Goal: Task Accomplishment & Management: Complete application form

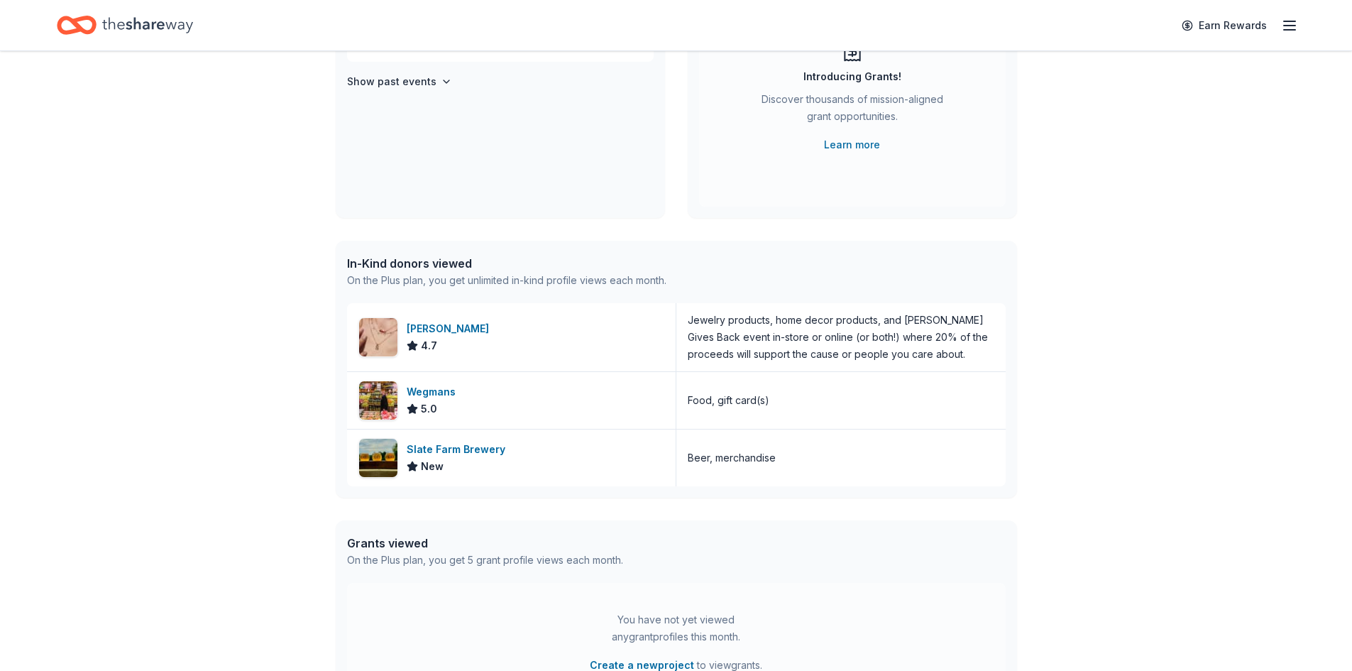
scroll to position [213, 0]
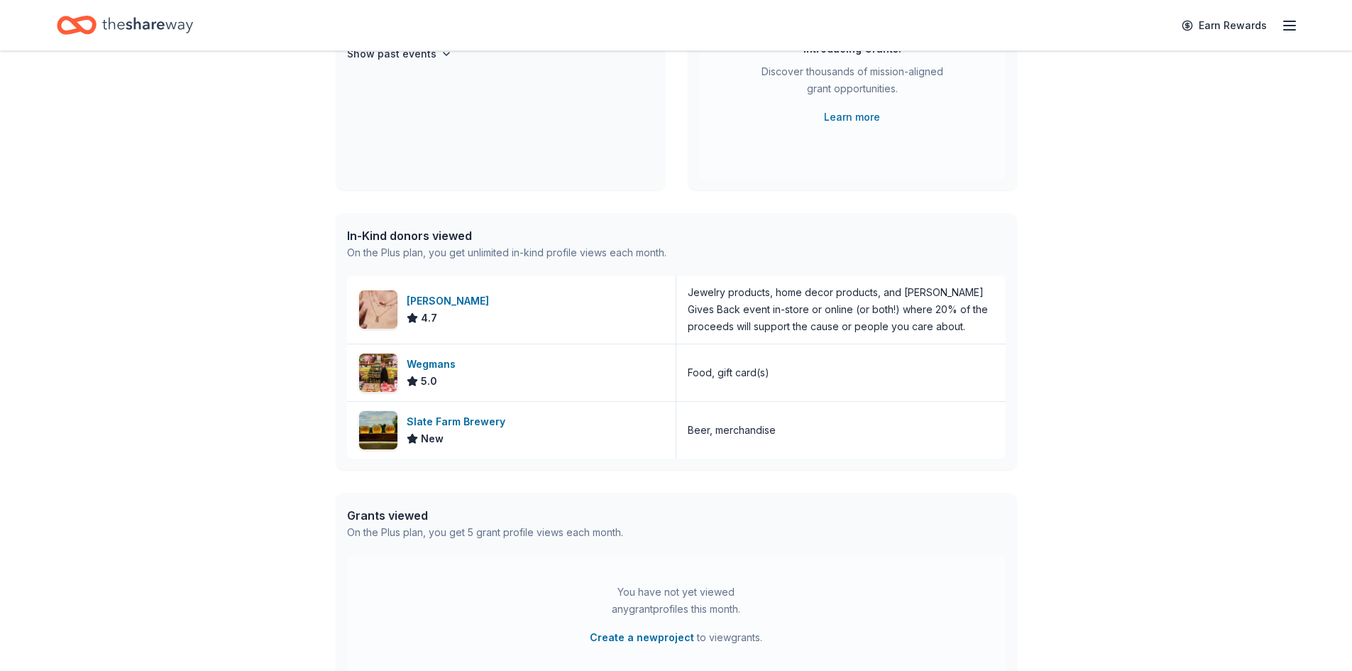
click at [447, 304] on div "Kendra Scott" at bounding box center [451, 300] width 88 height 17
click at [451, 367] on div "Wegmans" at bounding box center [434, 364] width 55 height 17
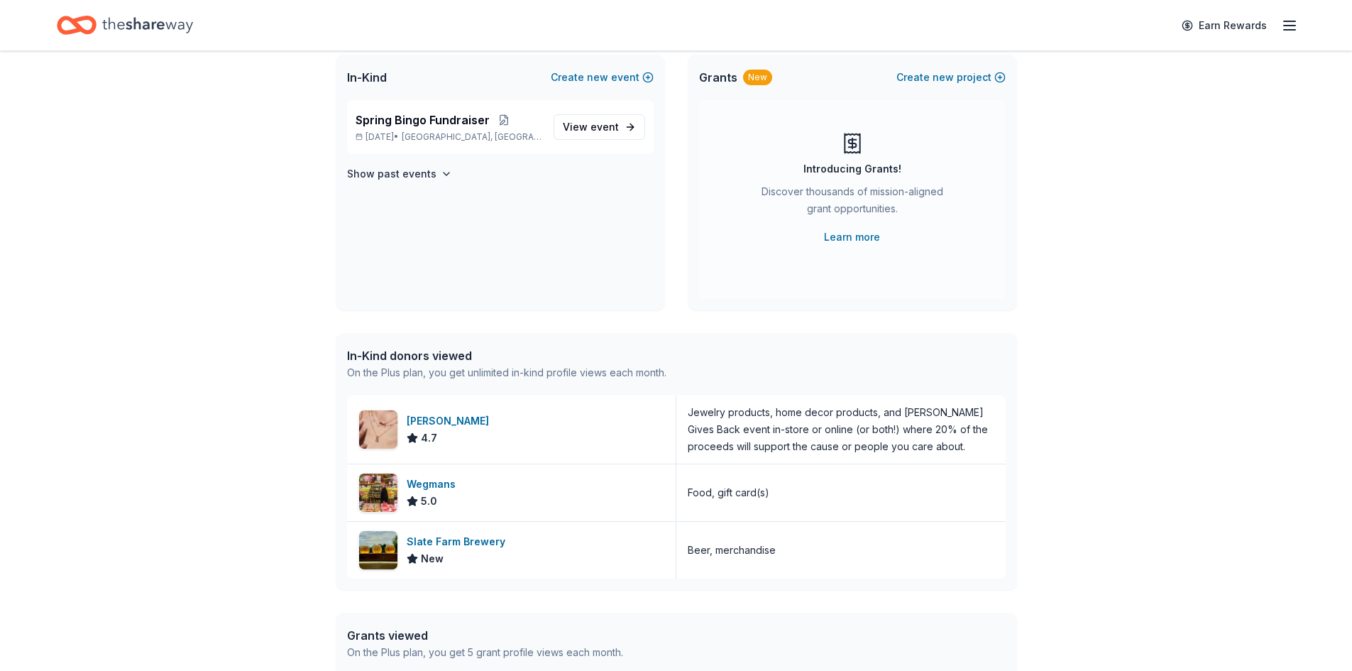
scroll to position [0, 0]
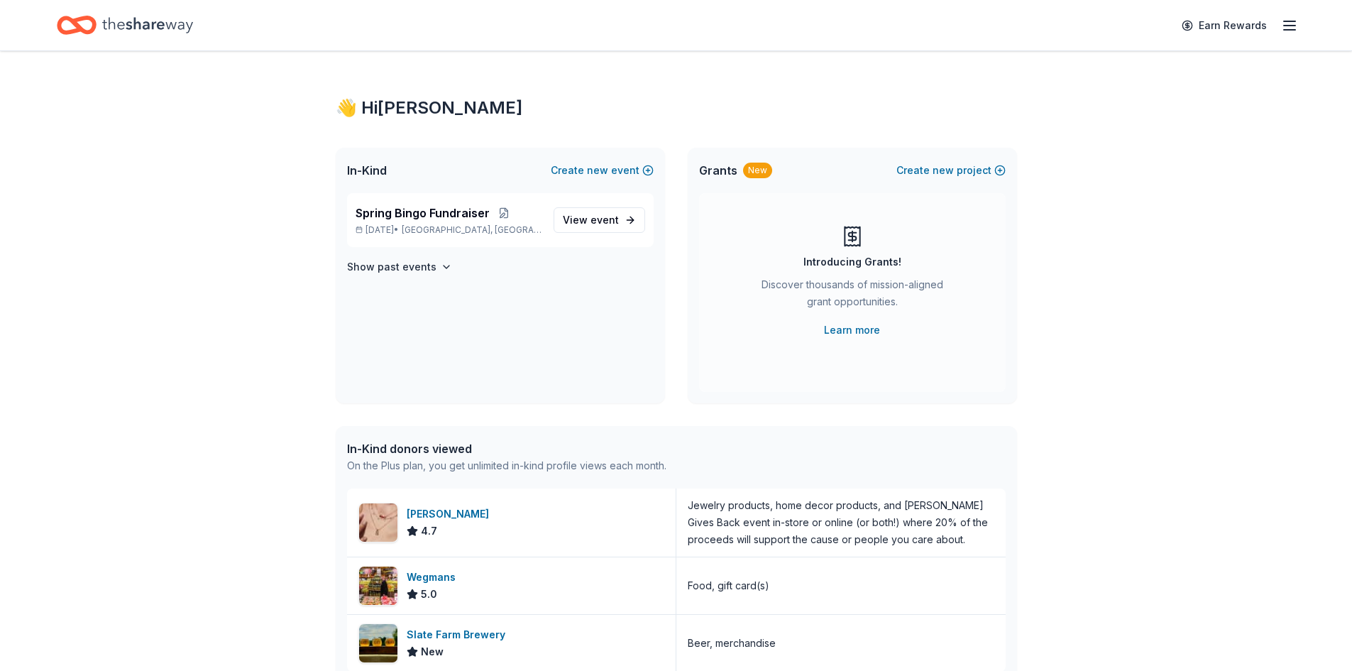
click at [612, 219] on span "event" at bounding box center [605, 220] width 28 height 12
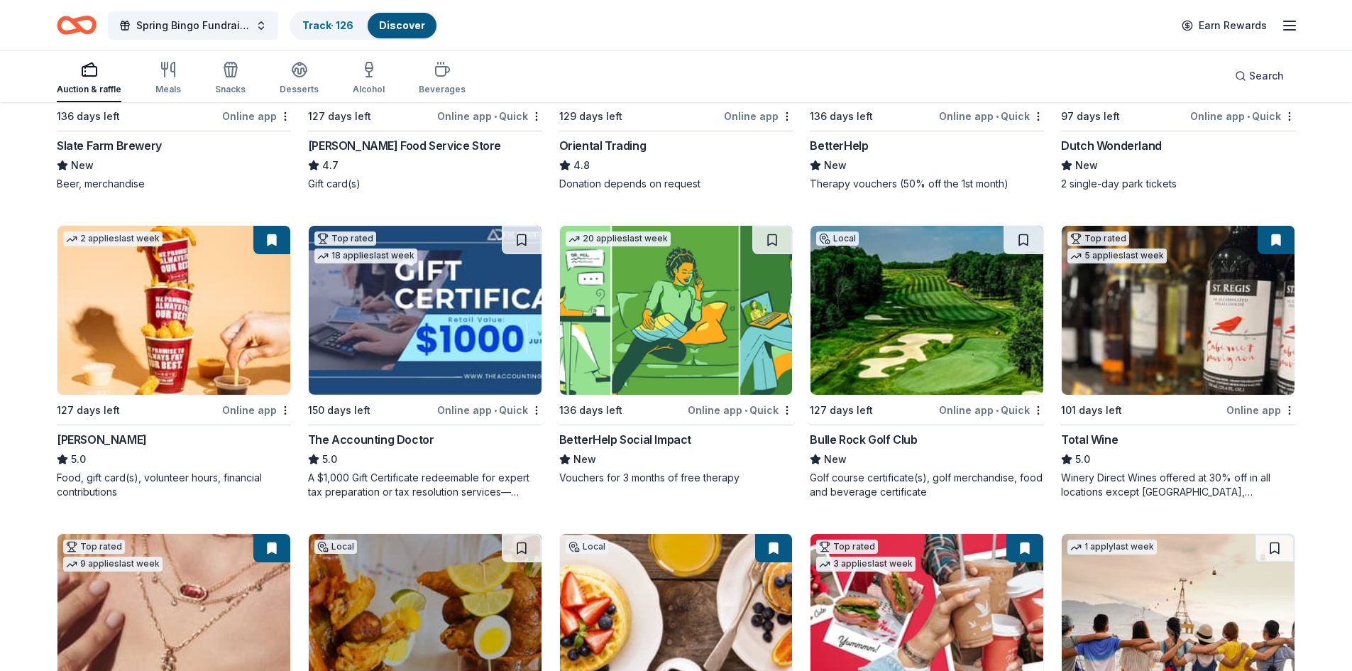
scroll to position [355, 0]
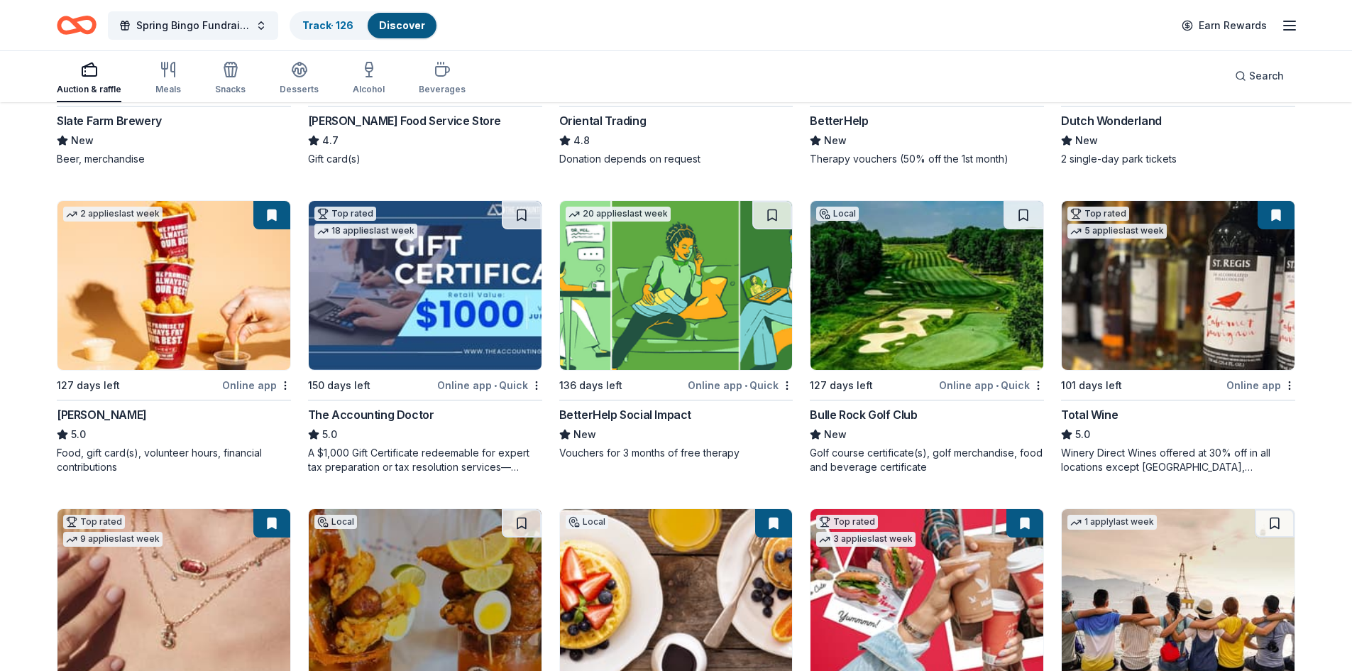
click at [1273, 214] on button at bounding box center [1276, 215] width 37 height 28
click at [1267, 385] on div "Online app" at bounding box center [1260, 385] width 69 height 18
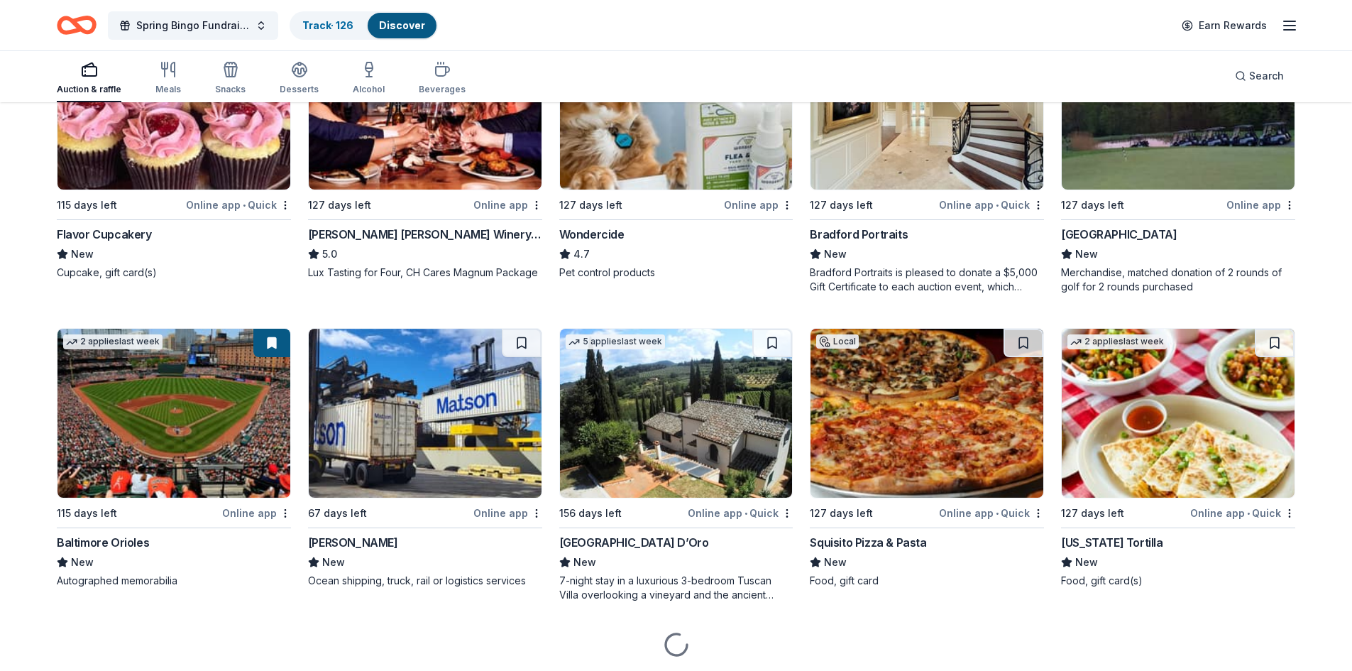
scroll to position [1490, 0]
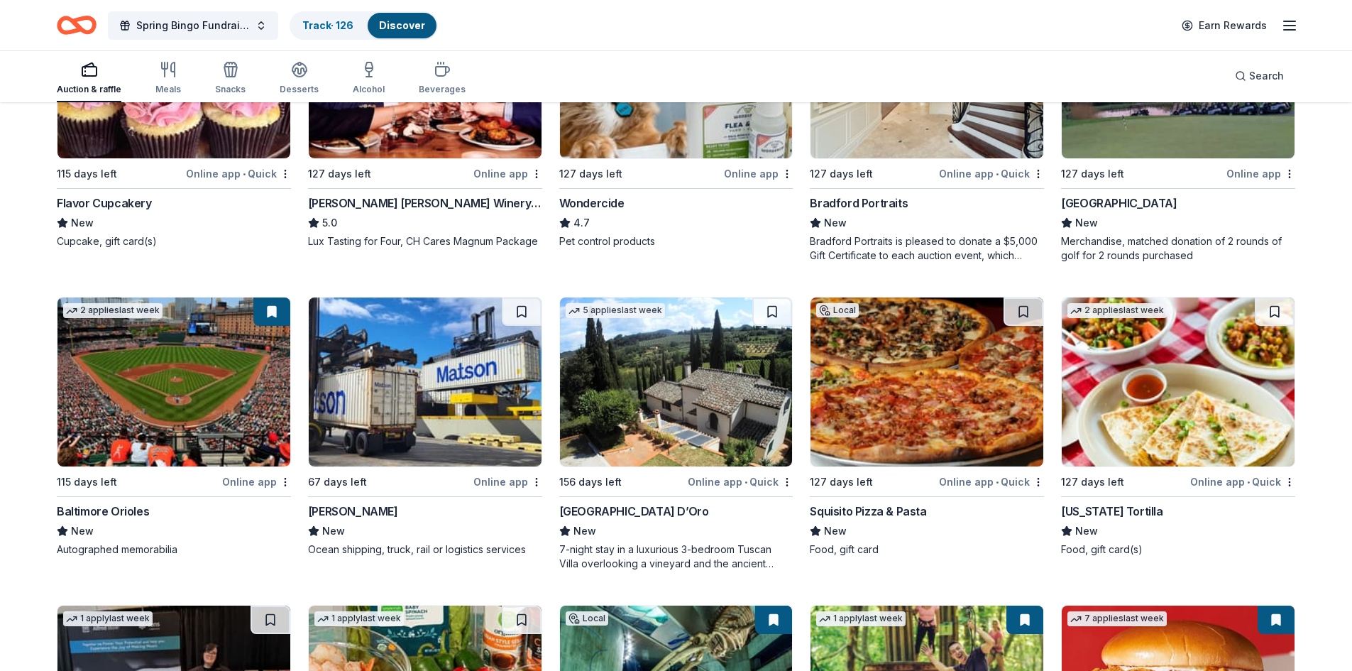
click at [625, 521] on div "Villa Sogni D’Oro New 7-night stay in a luxurious 3-bedroom Tuscan Villa overlo…" at bounding box center [676, 536] width 234 height 68
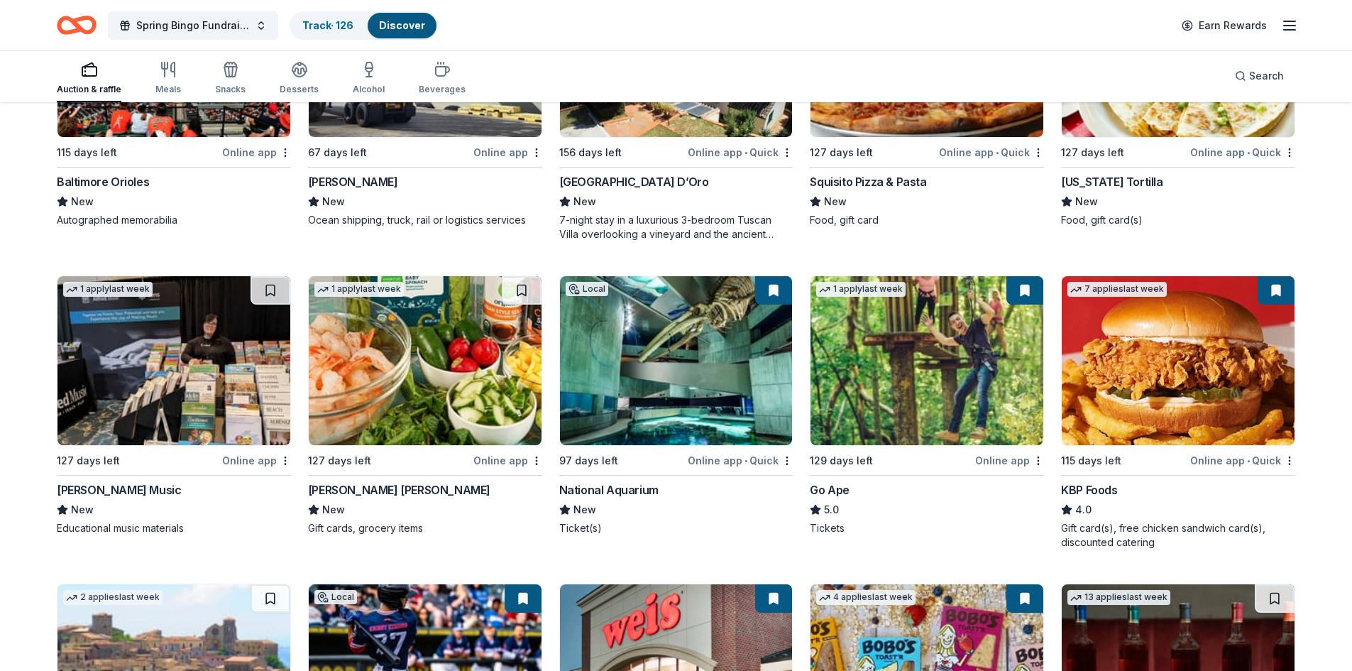
scroll to position [1845, 0]
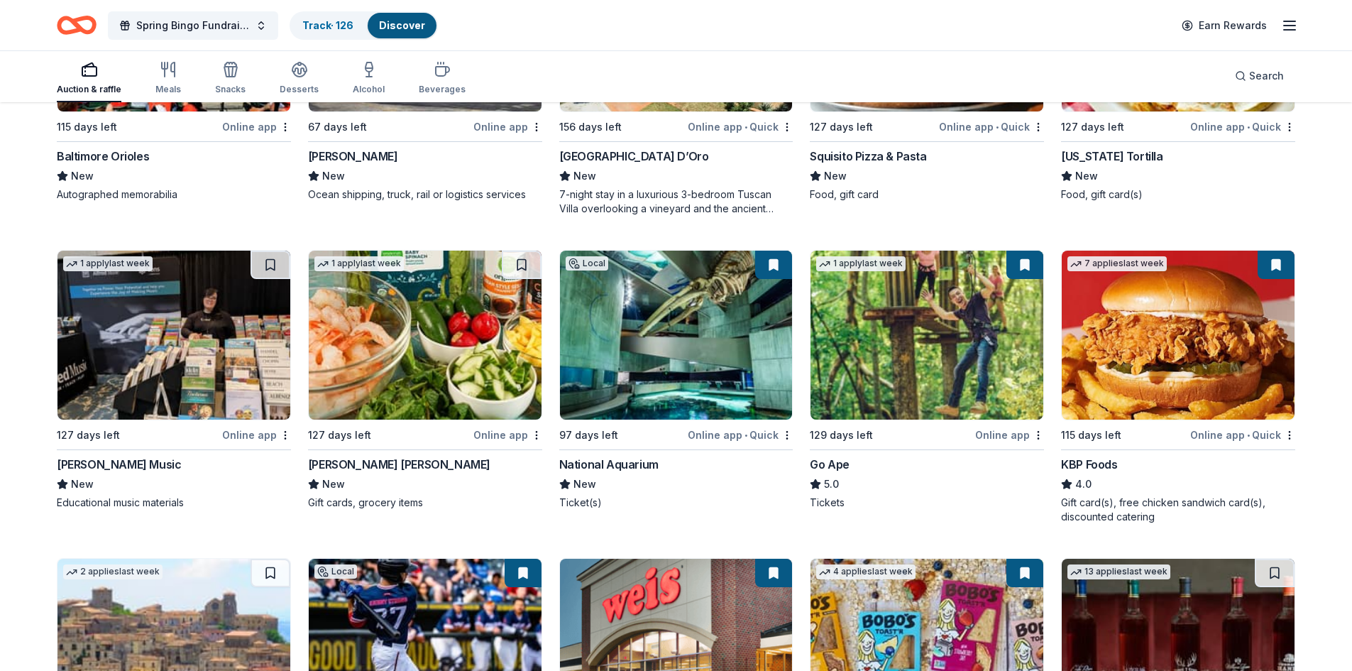
click at [705, 434] on div "Online app • Quick" at bounding box center [740, 435] width 105 height 18
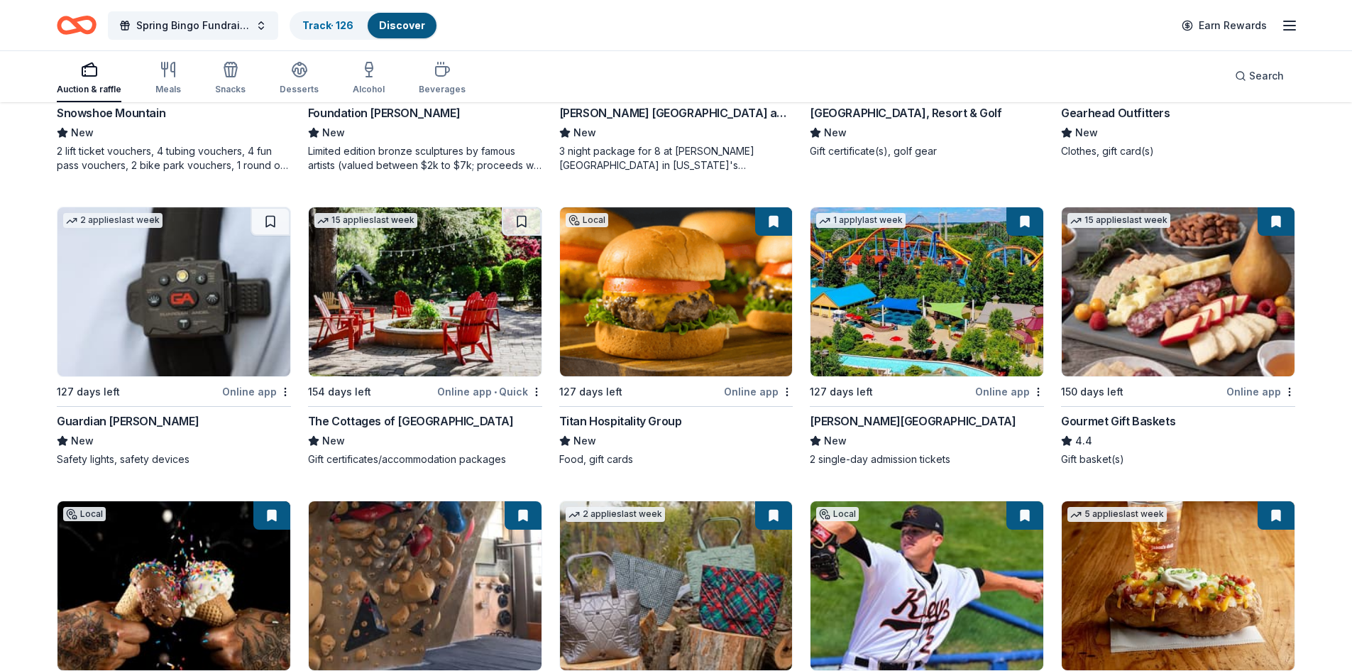
scroll to position [3324, 0]
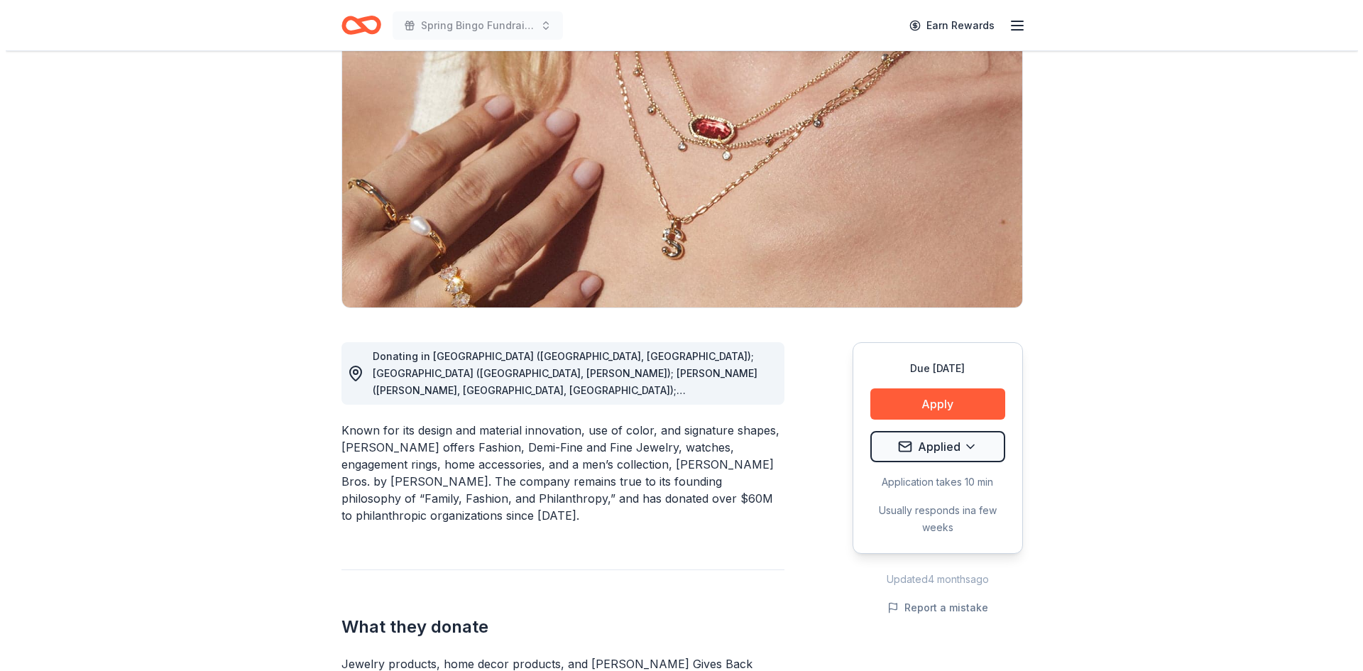
scroll to position [142, 0]
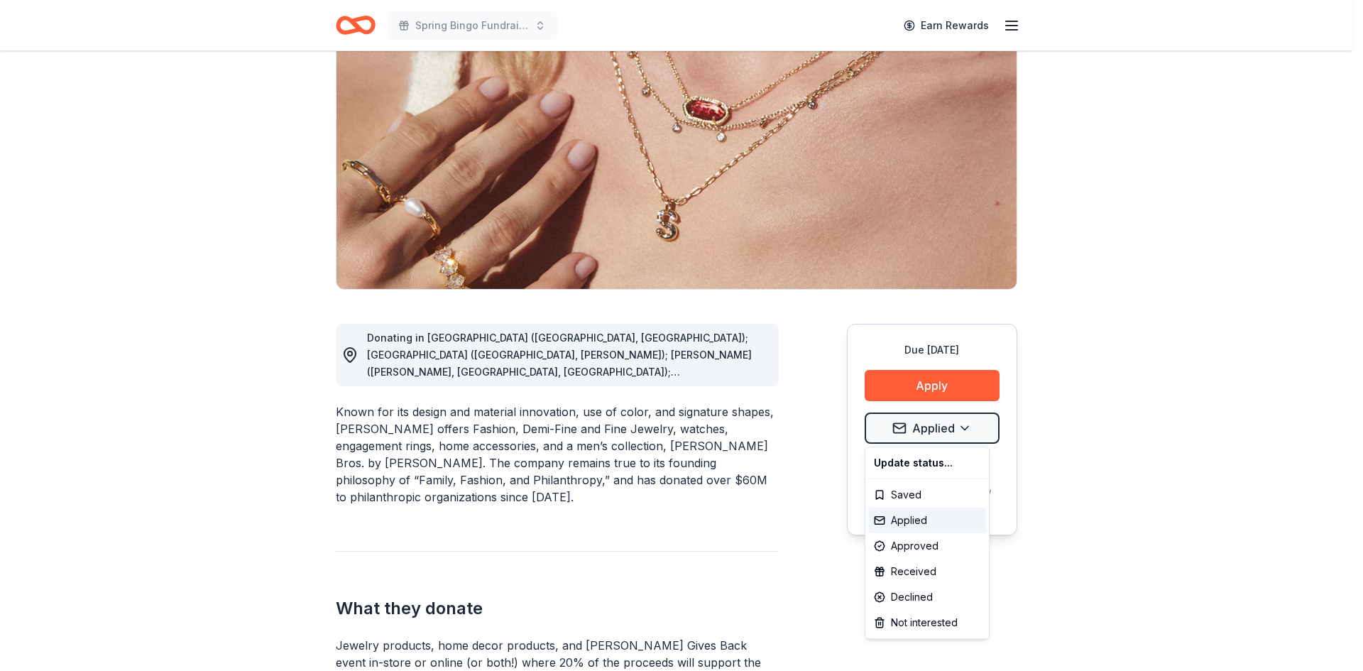
click at [965, 425] on html "Spring Bingo Fundraiser Earn Rewards Due in 97 days Share Kendra Scott 4.7 • 11…" at bounding box center [681, 193] width 1363 height 671
click at [933, 545] on div "Approved" at bounding box center [927, 546] width 118 height 26
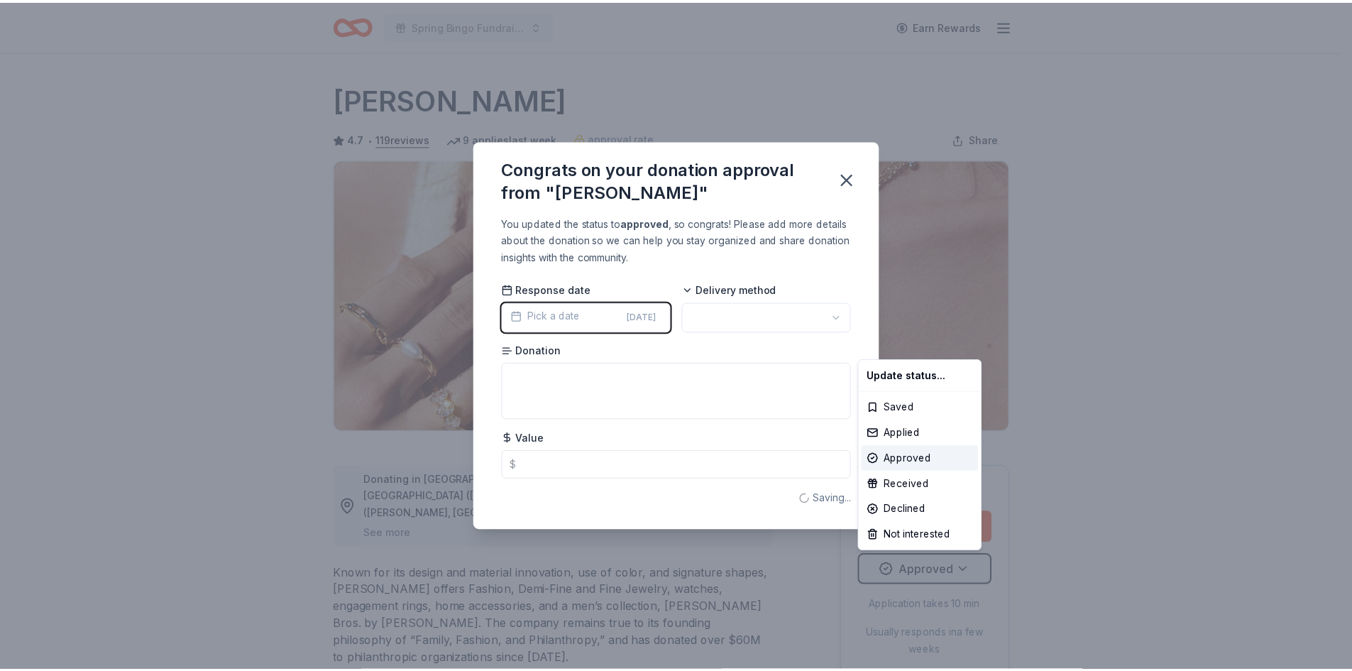
scroll to position [0, 0]
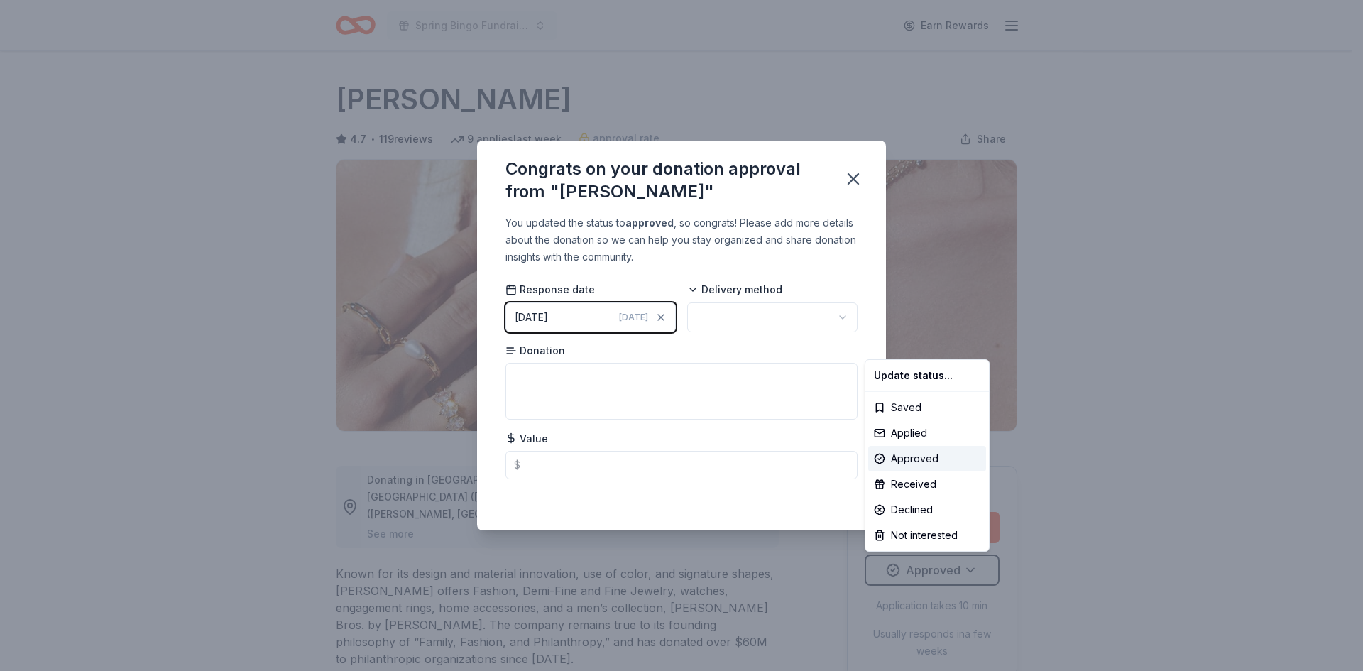
click at [798, 309] on html "Spring Bingo Fundraiser Earn Rewards Due in 97 days Share Kendra Scott 4.7 • 11…" at bounding box center [681, 335] width 1363 height 671
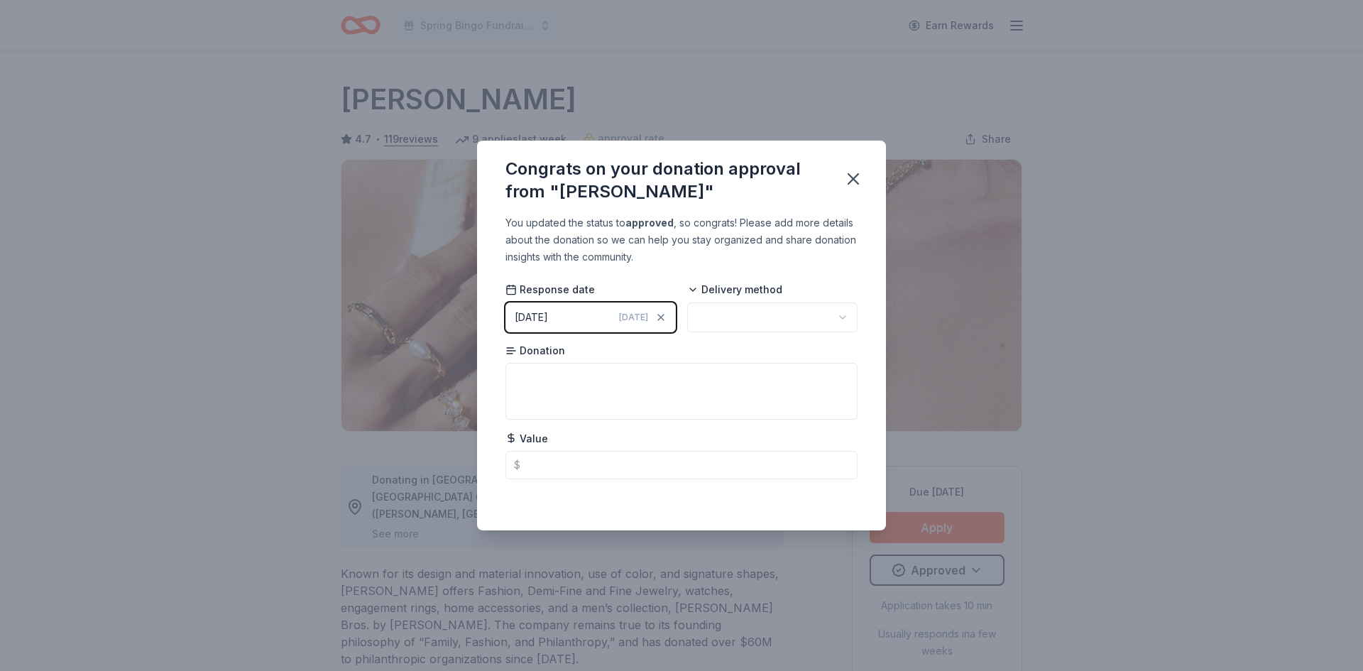
click at [806, 314] on html "Spring Bingo Fundraiser Earn Rewards Due in 97 days Share Kendra Scott 4.7 • 11…" at bounding box center [681, 335] width 1363 height 671
click at [657, 388] on textarea at bounding box center [681, 391] width 352 height 57
type textarea "Unsure until we pick up"
click at [850, 180] on icon "button" at bounding box center [853, 179] width 20 height 20
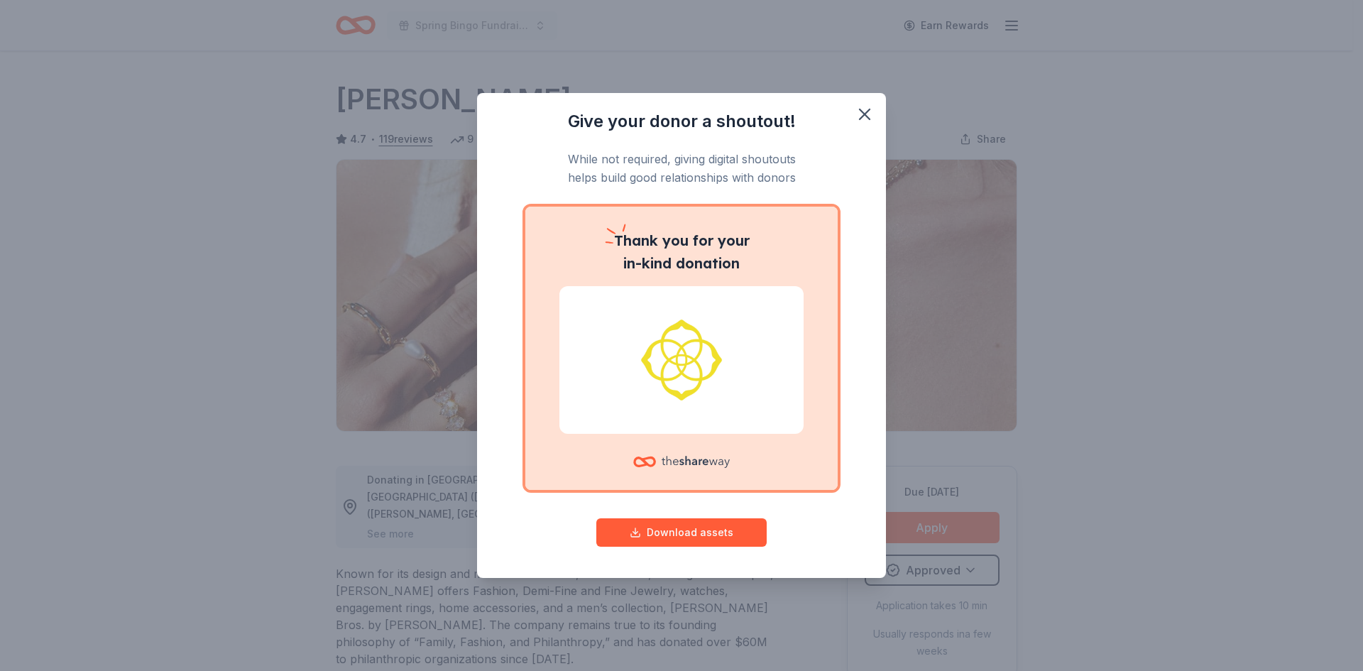
click at [685, 533] on button "Download assets" at bounding box center [681, 532] width 170 height 28
drag, startPoint x: 858, startPoint y: 115, endPoint x: 846, endPoint y: 112, distance: 12.4
click at [858, 115] on icon "button" at bounding box center [865, 114] width 20 height 20
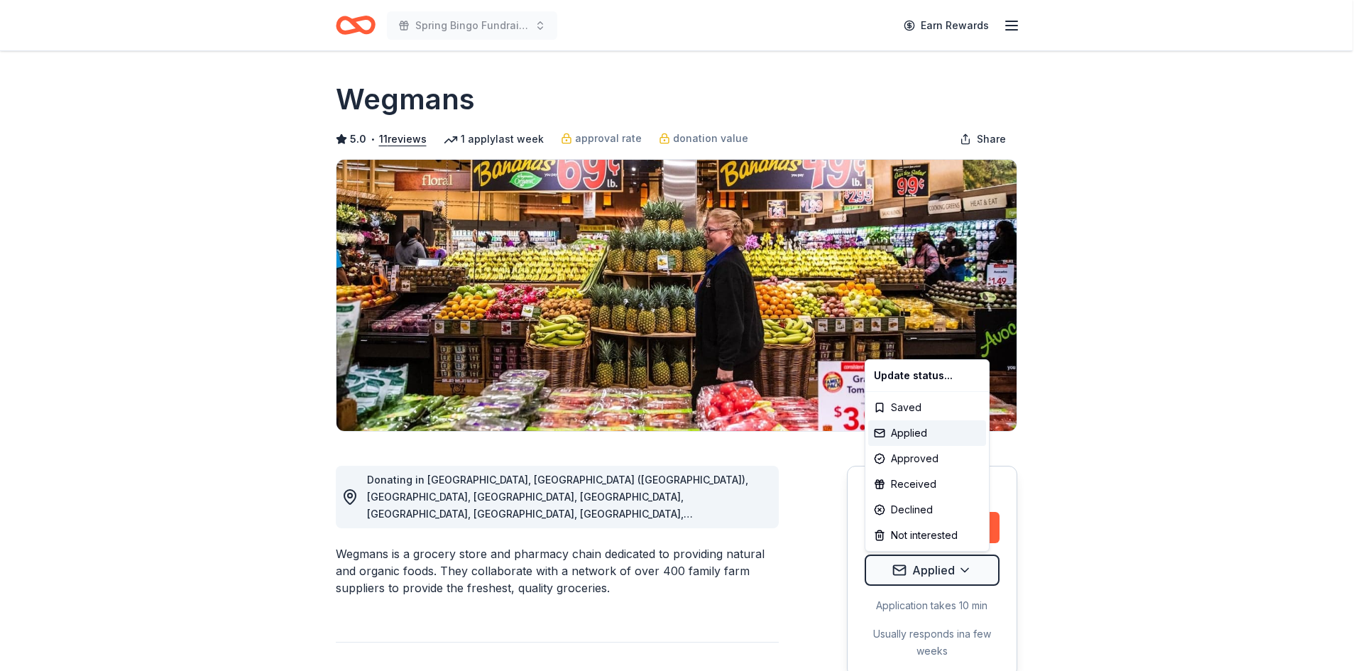
click at [967, 570] on html "Spring Bingo Fundraiser Earn Rewards Due in 67 days Share Wegmans 5.0 • 11 revi…" at bounding box center [681, 335] width 1363 height 671
click at [945, 461] on div "Approved" at bounding box center [927, 459] width 118 height 26
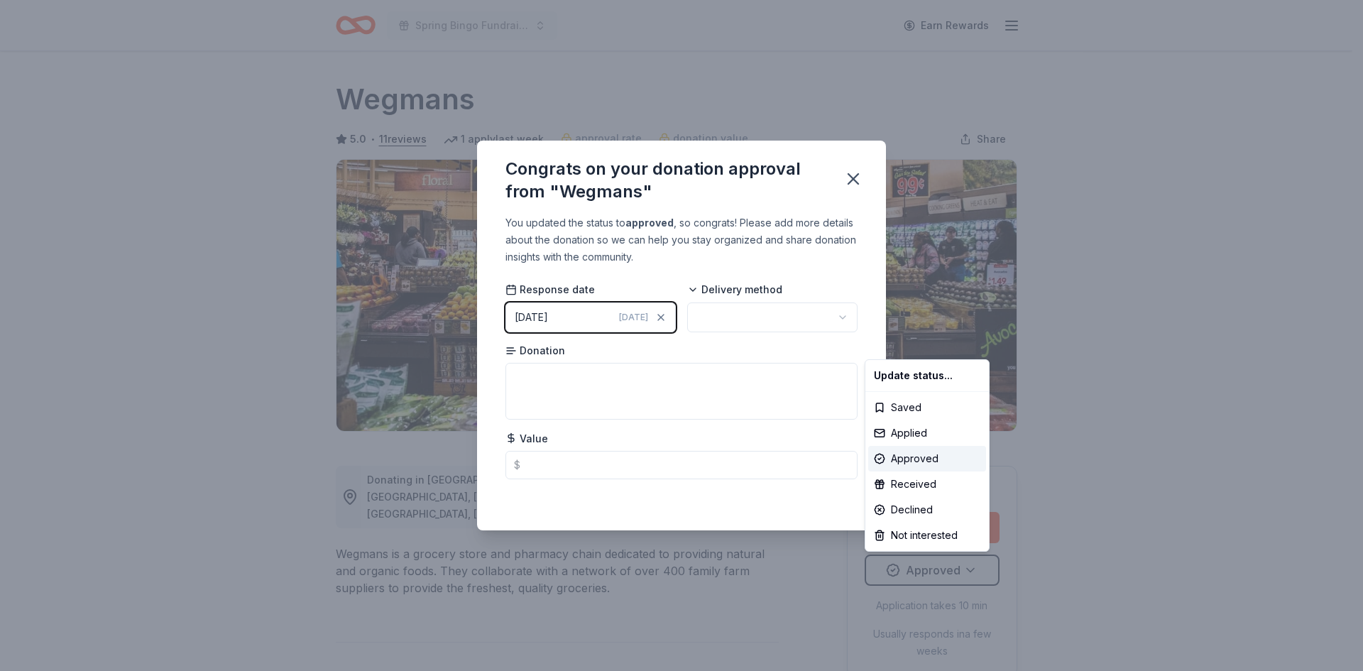
click at [806, 316] on html "Spring Bingo Fundraiser Earn Rewards Due in 67 days Share Wegmans 5.0 • 11 revi…" at bounding box center [681, 335] width 1363 height 671
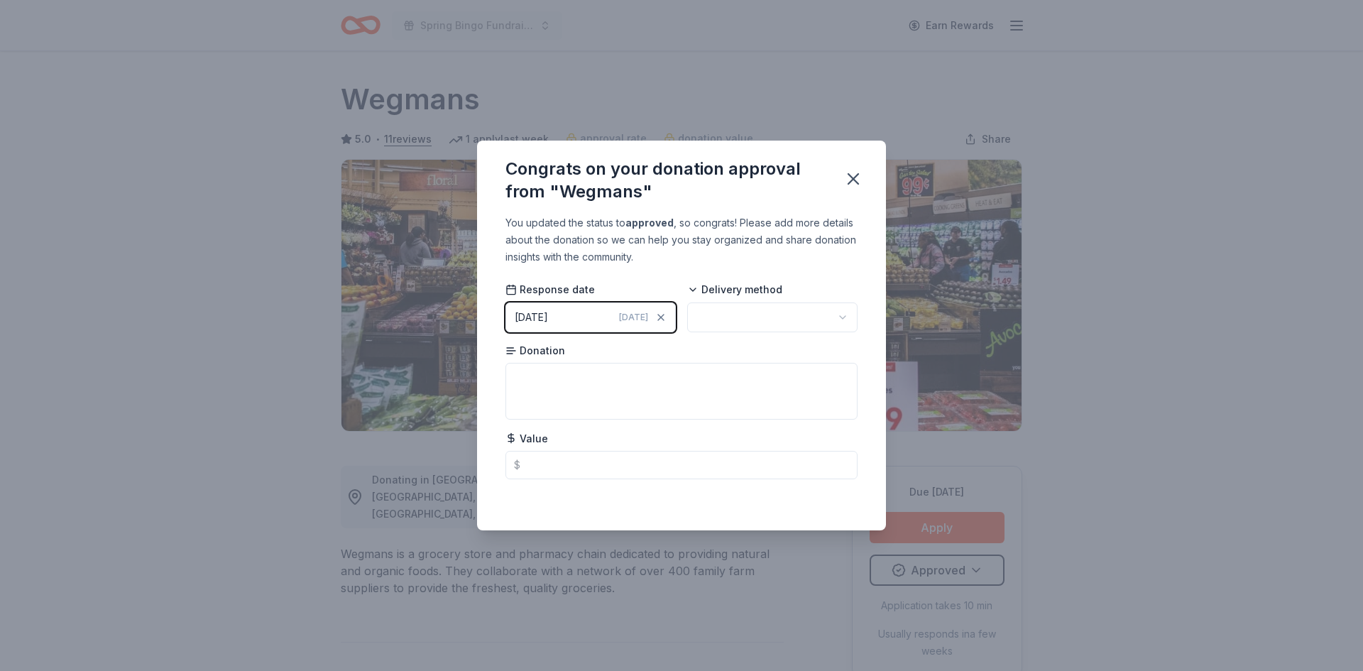
click at [806, 316] on html "Spring Bingo Fundraiser Earn Rewards Due in 67 days Share Wegmans 5.0 • 11 revi…" at bounding box center [681, 335] width 1363 height 671
click at [664, 392] on textarea at bounding box center [681, 391] width 352 height 57
type textarea "Gift Cards"
click at [702, 463] on input "text" at bounding box center [681, 465] width 352 height 28
type input "250.00"
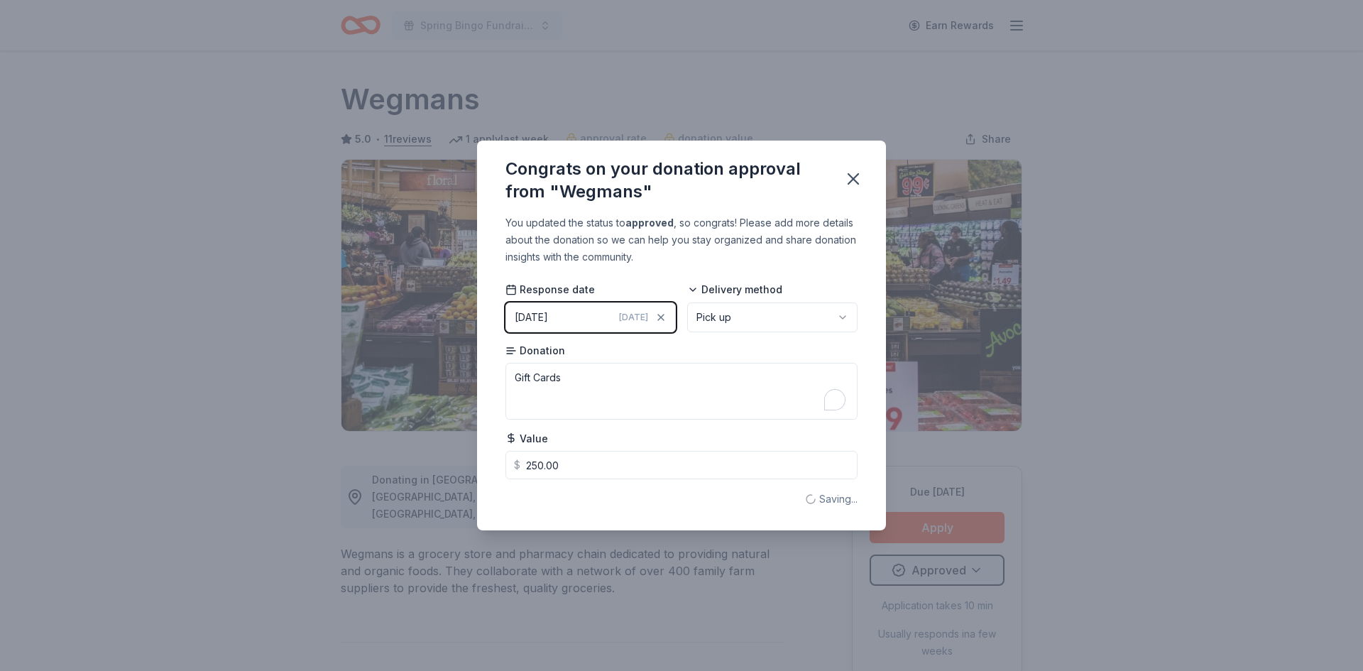
click at [855, 178] on icon "button" at bounding box center [853, 179] width 10 height 10
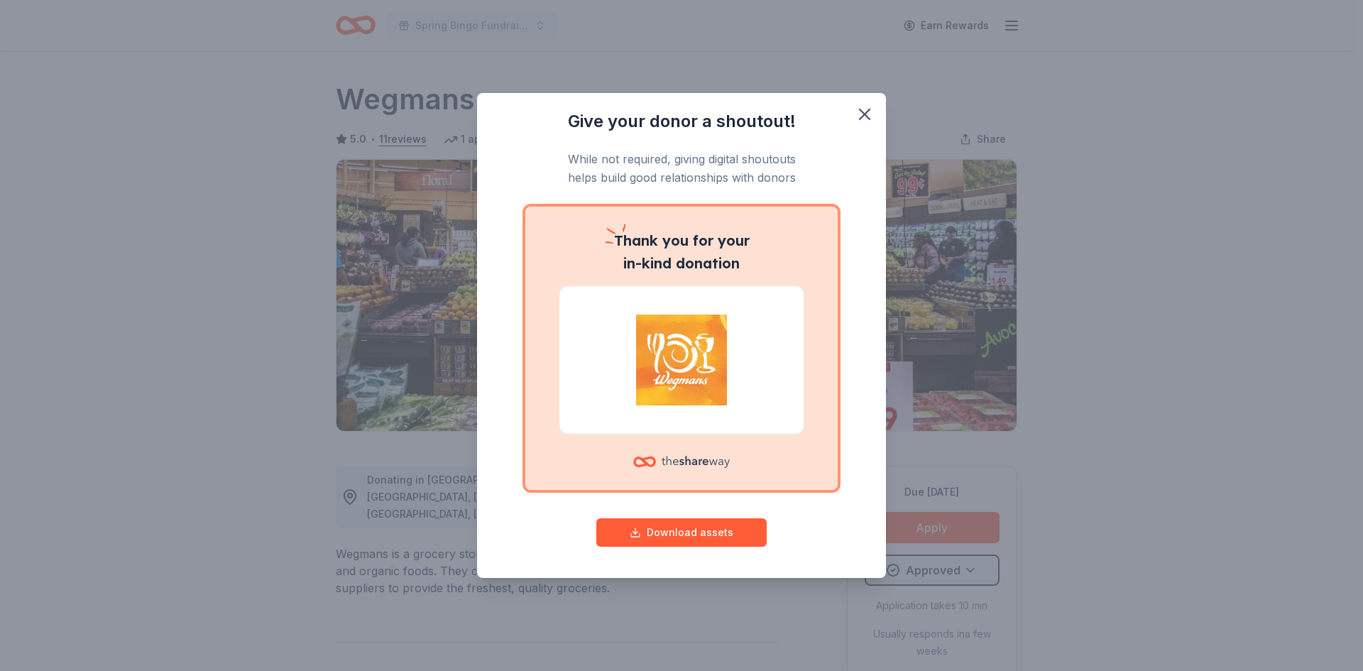
click at [866, 111] on icon "button" at bounding box center [865, 114] width 10 height 10
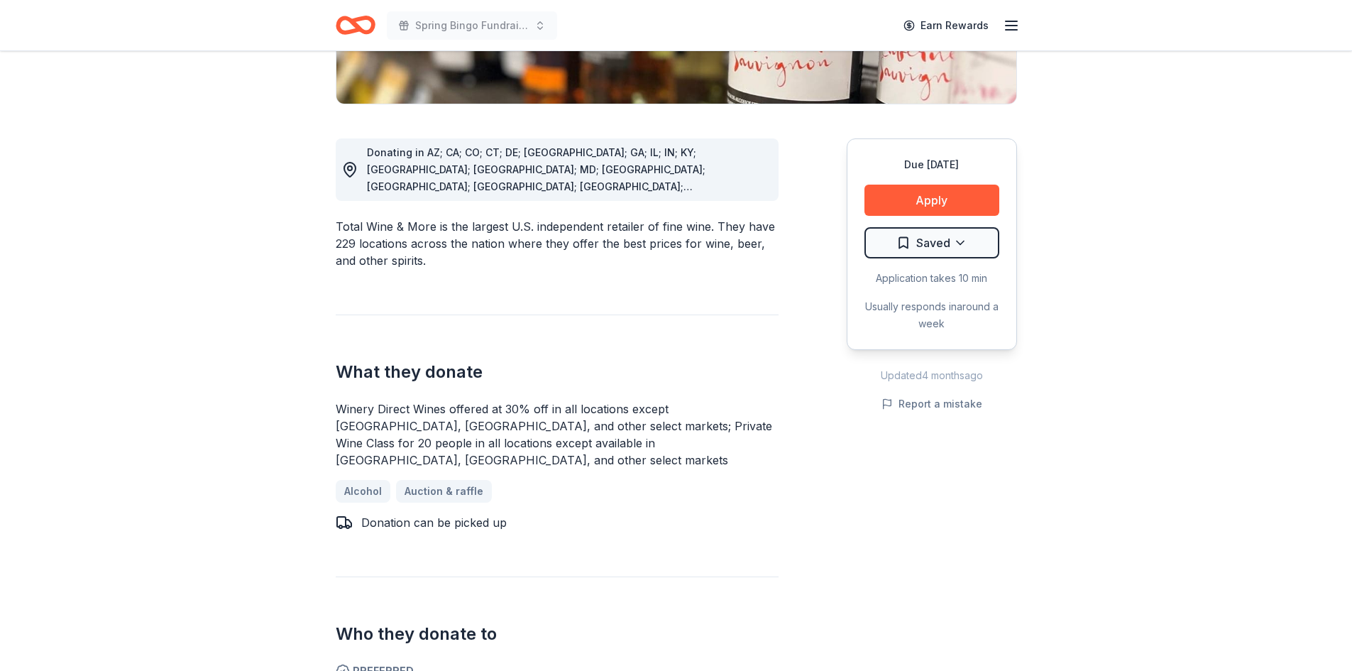
scroll to position [355, 0]
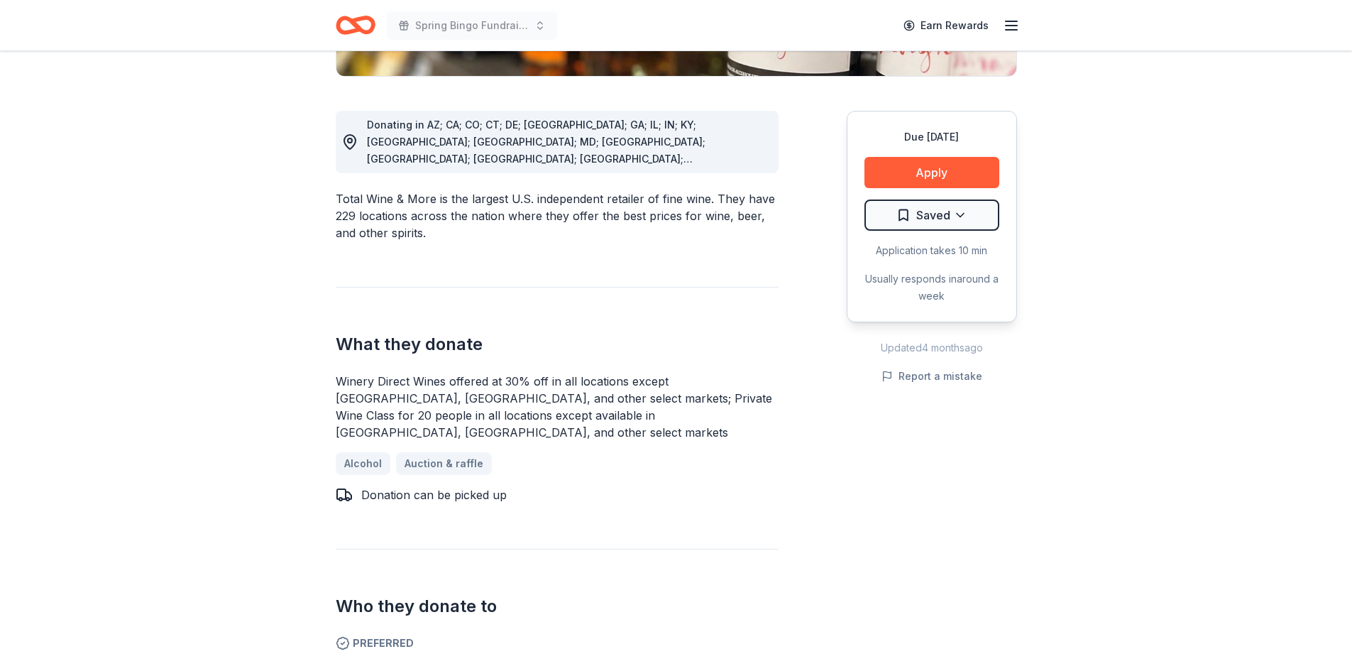
click at [963, 176] on button "Apply" at bounding box center [931, 172] width 135 height 31
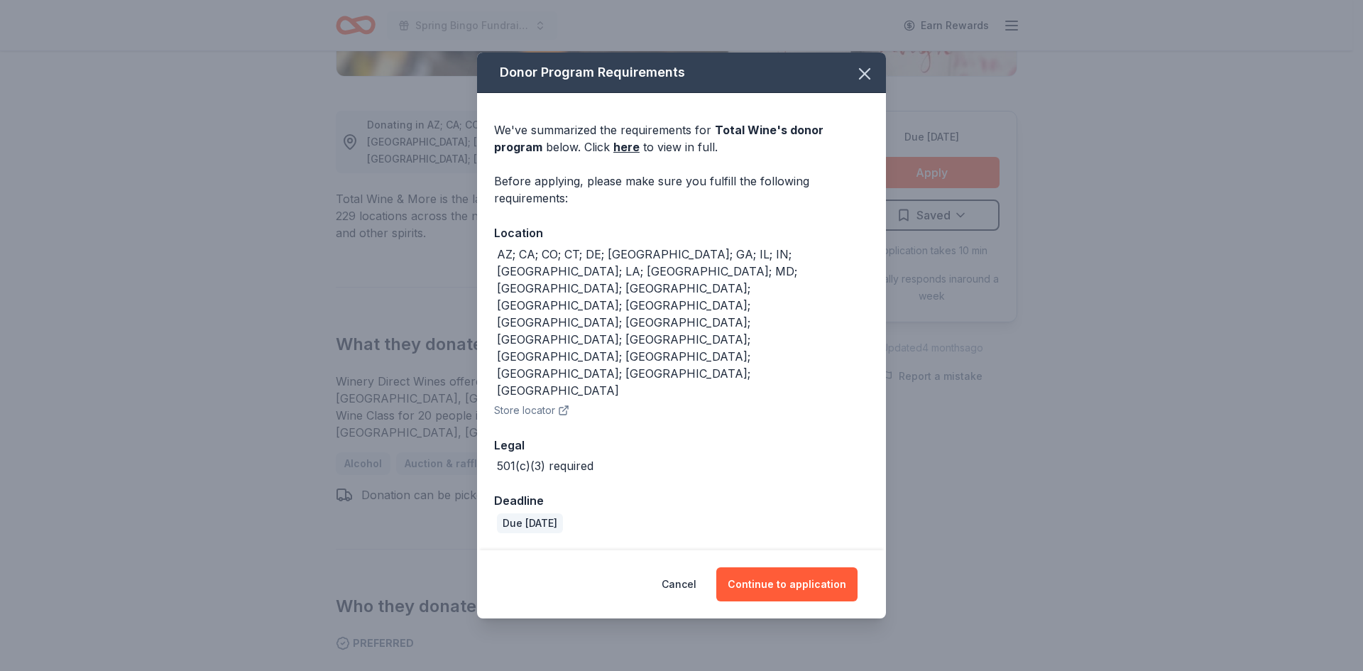
click at [798, 567] on button "Continue to application" at bounding box center [786, 584] width 141 height 34
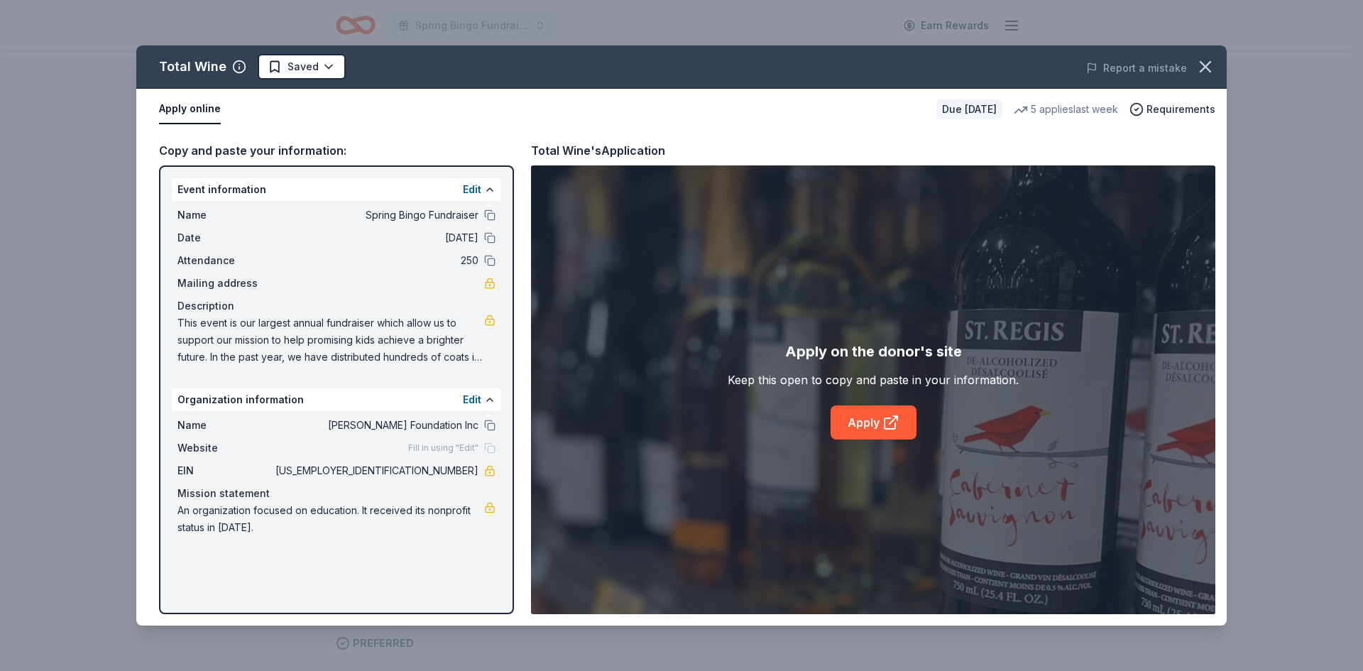
click at [456, 351] on span "This event is our largest annual fundraiser which allow us to support our missi…" at bounding box center [330, 339] width 307 height 51
click at [887, 424] on icon at bounding box center [890, 422] width 17 height 17
click at [1209, 64] on icon "button" at bounding box center [1205, 67] width 10 height 10
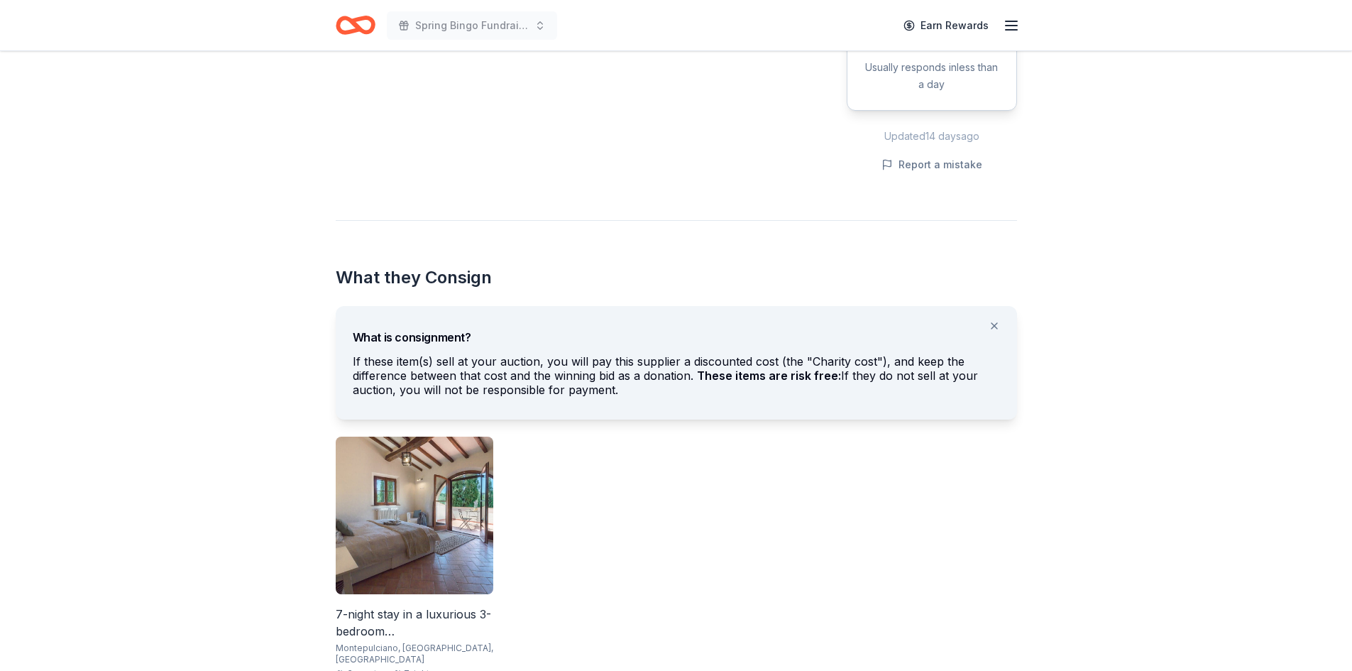
scroll to position [568, 0]
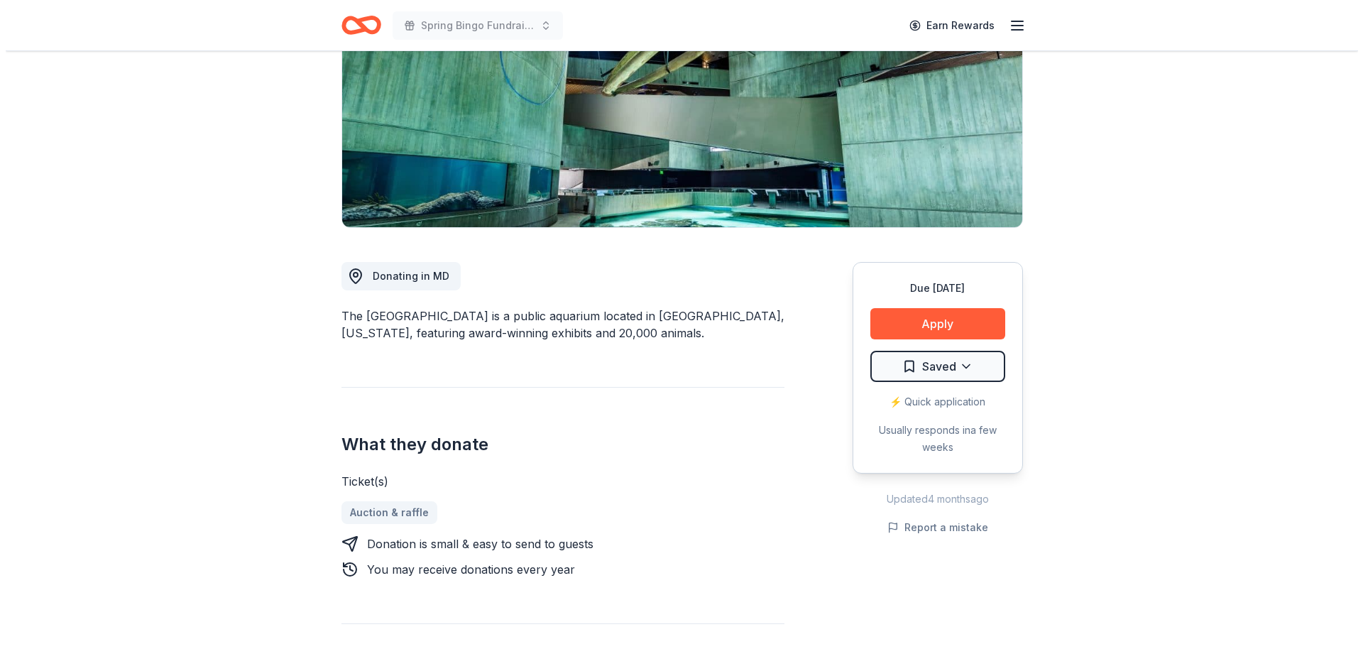
scroll to position [284, 0]
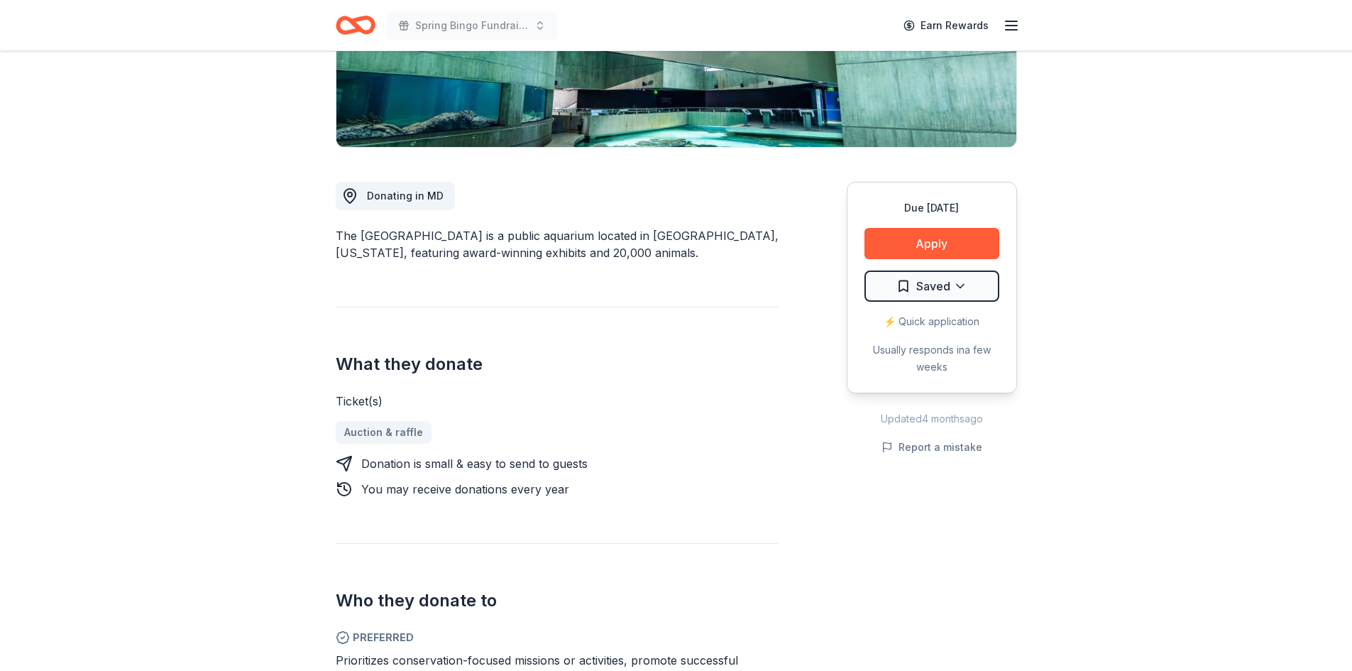
click at [921, 244] on button "Apply" at bounding box center [931, 243] width 135 height 31
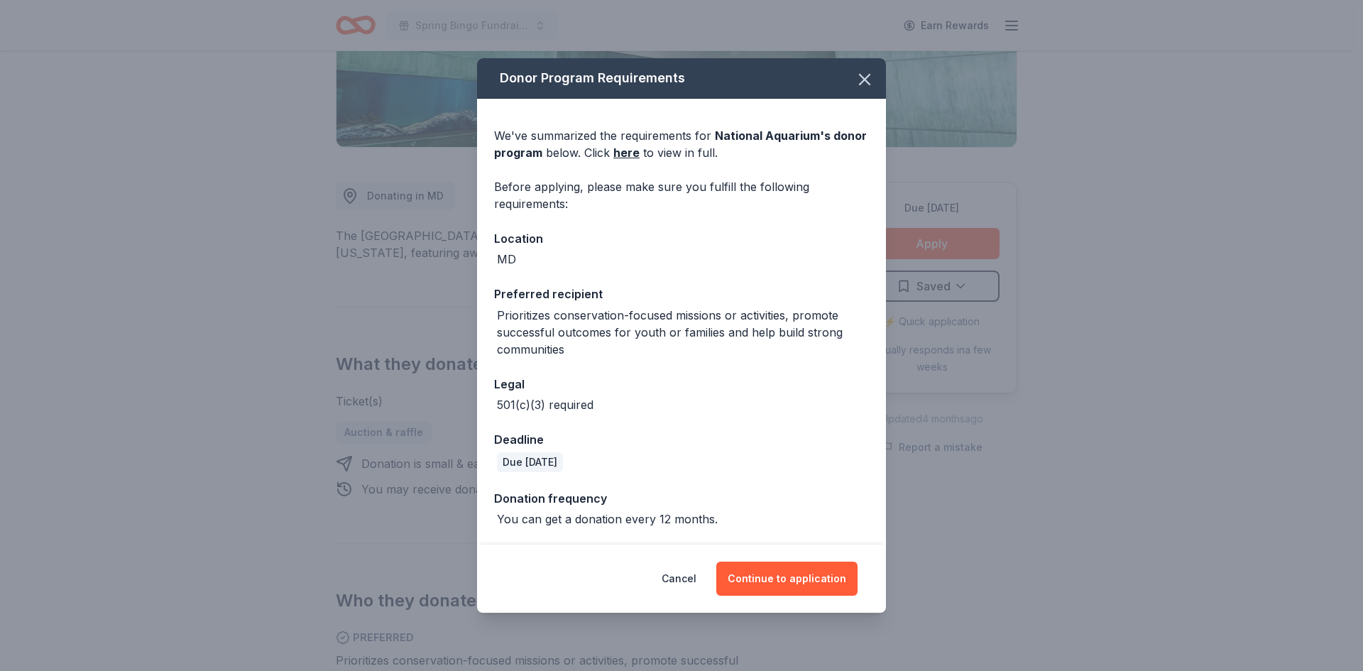
click at [784, 587] on button "Continue to application" at bounding box center [786, 578] width 141 height 34
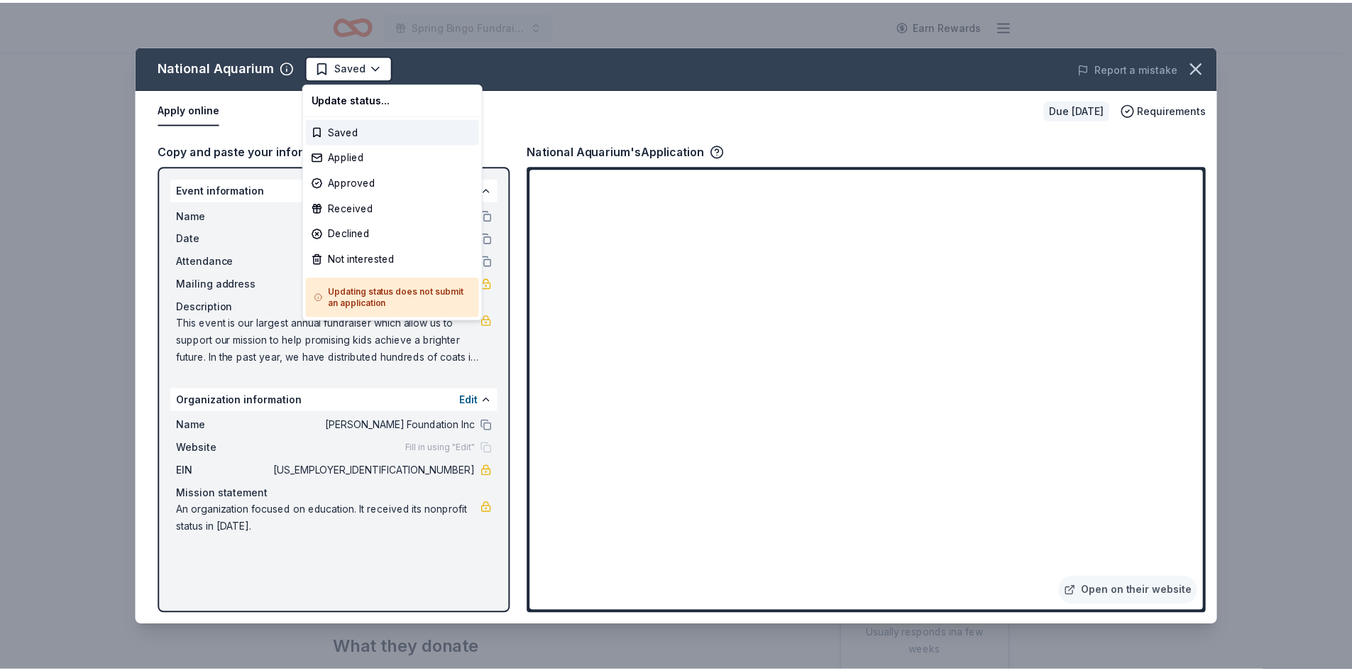
scroll to position [0, 0]
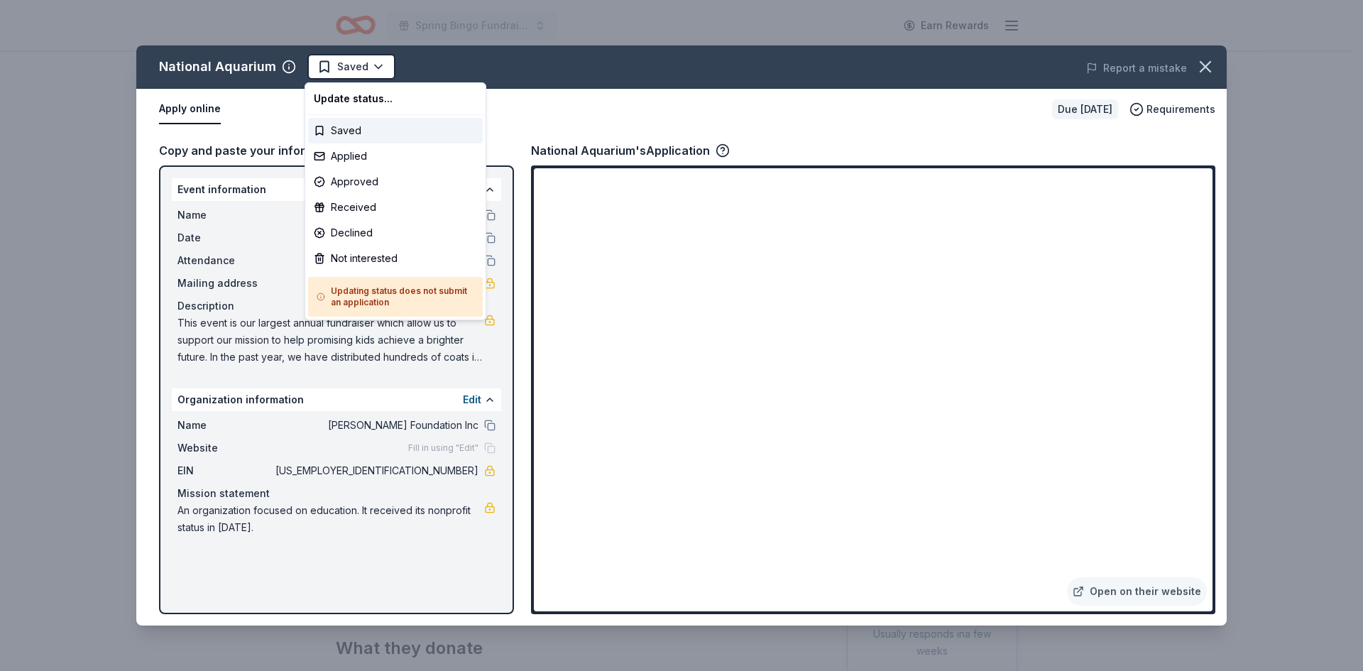
click at [380, 63] on html "Spring Bingo Fundraiser Earn Rewards Due [DATE] Share National Aquarium New app…" at bounding box center [681, 335] width 1363 height 671
click at [350, 158] on div "Applied" at bounding box center [395, 156] width 175 height 26
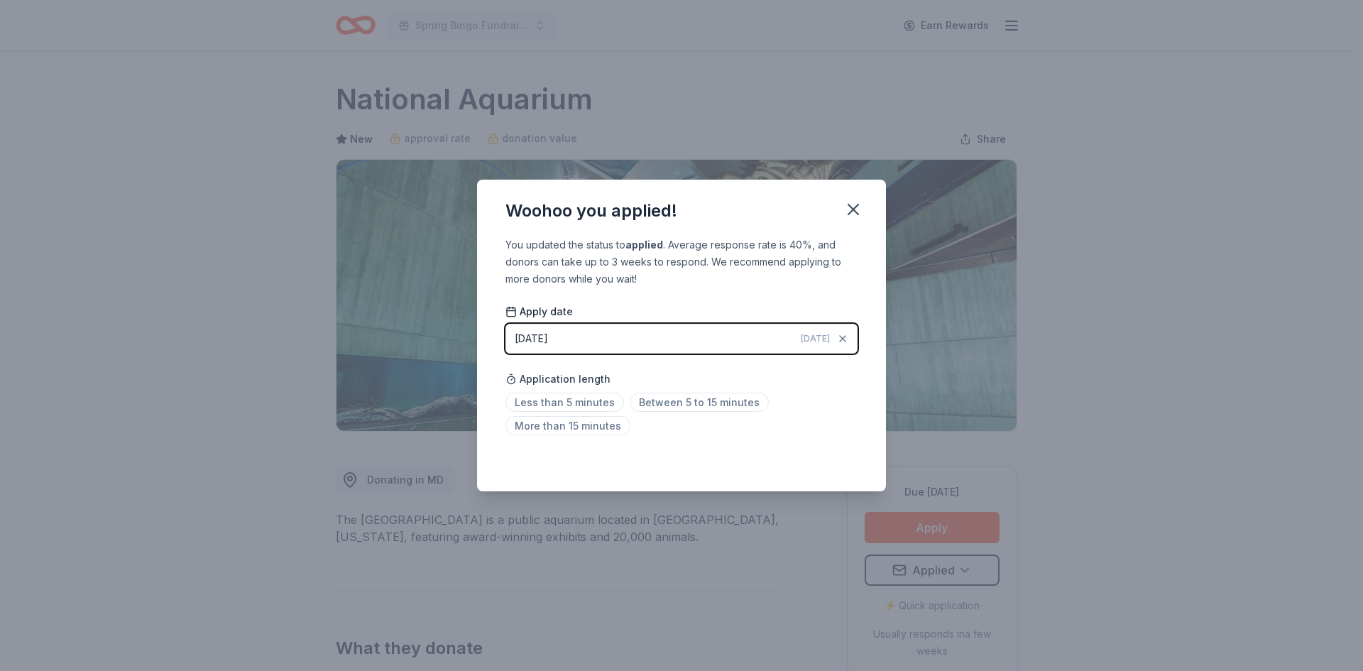
click at [855, 210] on icon "button" at bounding box center [853, 209] width 10 height 10
